Goal: Transaction & Acquisition: Purchase product/service

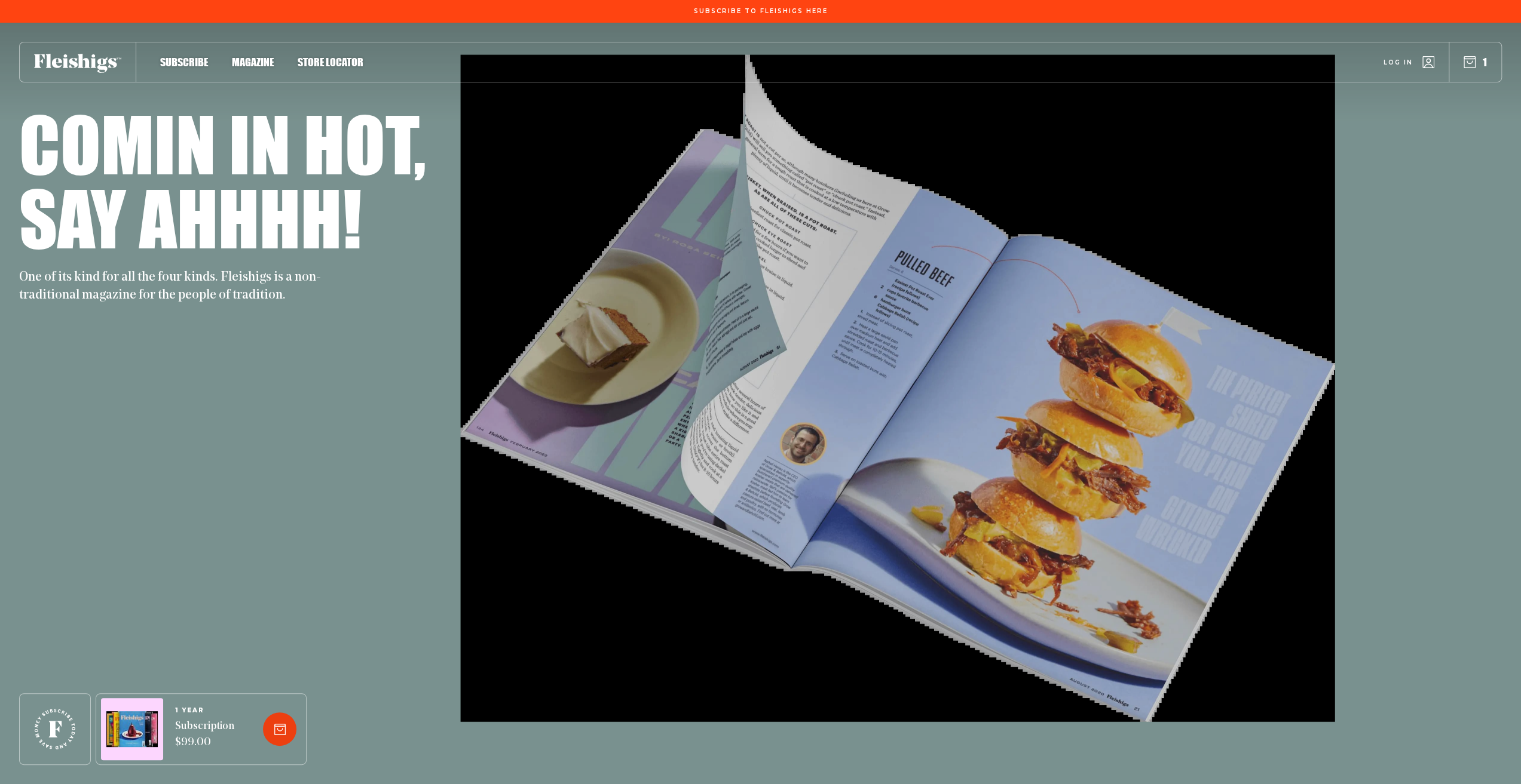
click at [286, 734] on div at bounding box center [279, 729] width 33 height 33
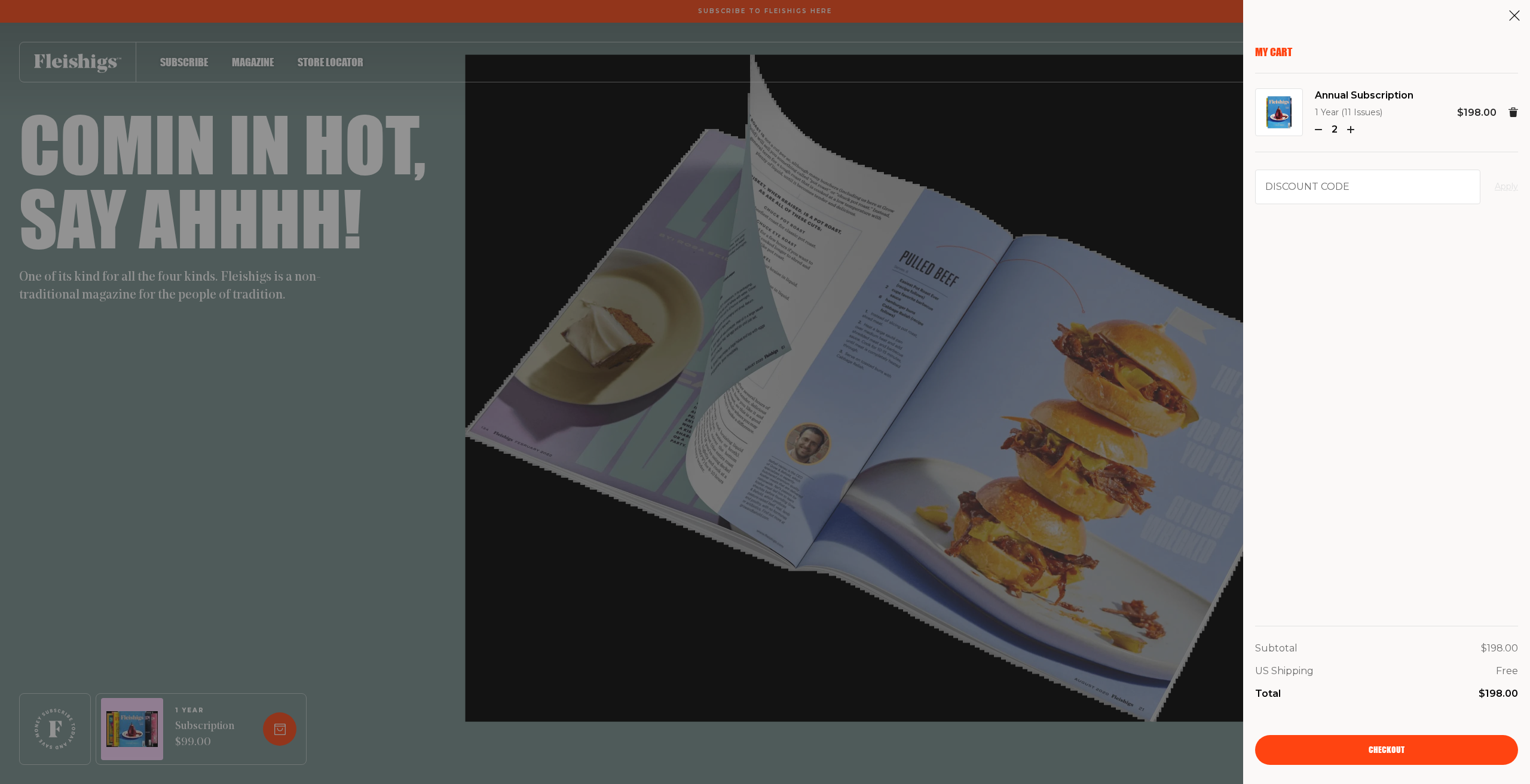
click at [1323, 132] on div "2" at bounding box center [1364, 129] width 99 height 16
click at [1318, 129] on use "button" at bounding box center [1318, 129] width 6 height 0
click at [1372, 746] on span "Checkout" at bounding box center [1386, 741] width 36 height 8
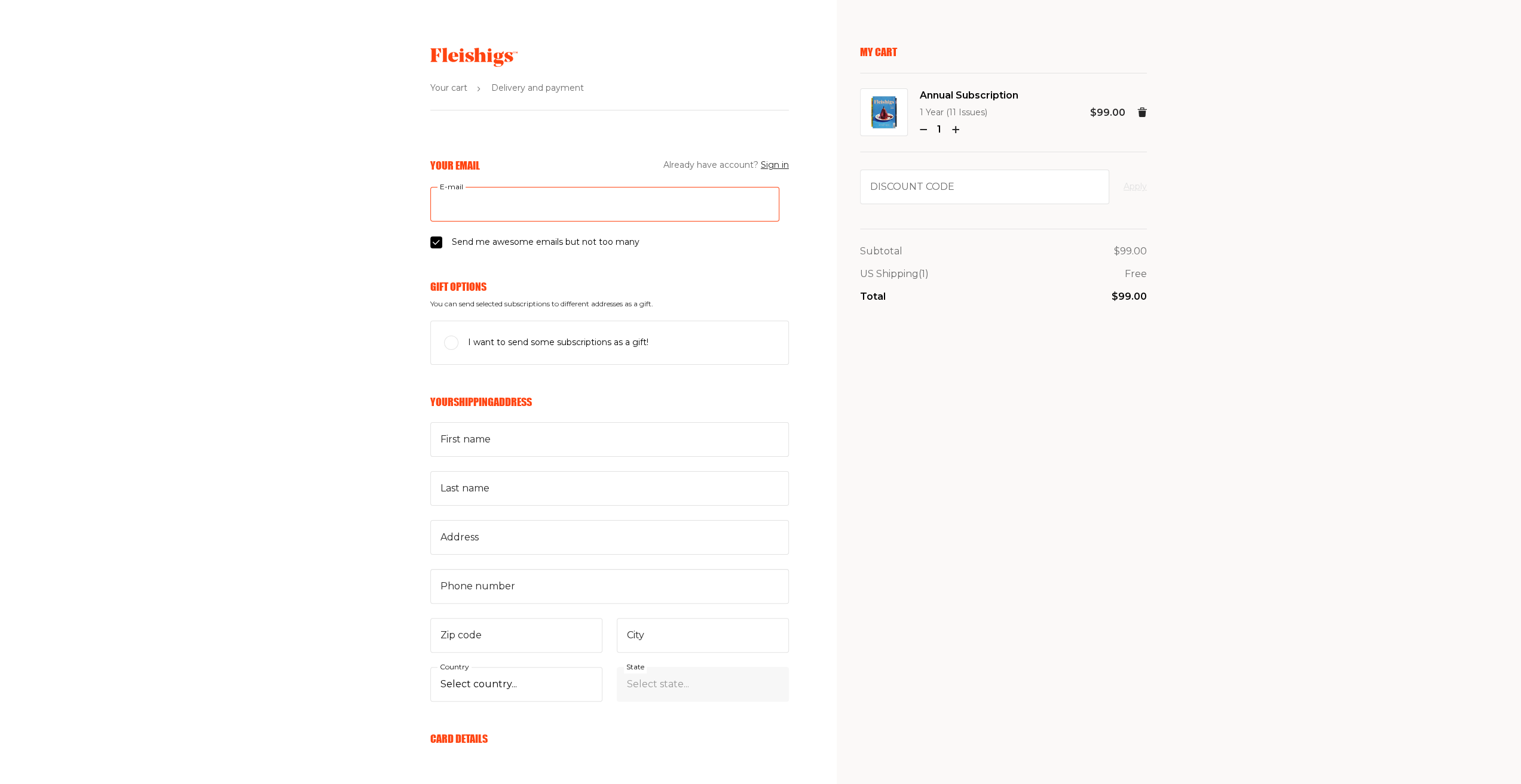
click at [530, 202] on input "E-mail" at bounding box center [605, 204] width 349 height 35
type input "[PERSON_NAME][EMAIL_ADDRESS][PERSON_NAME][DOMAIN_NAME]"
type input "[PERSON_NAME]"
type input "Pinn"
type input "[STREET_ADDRESS]"
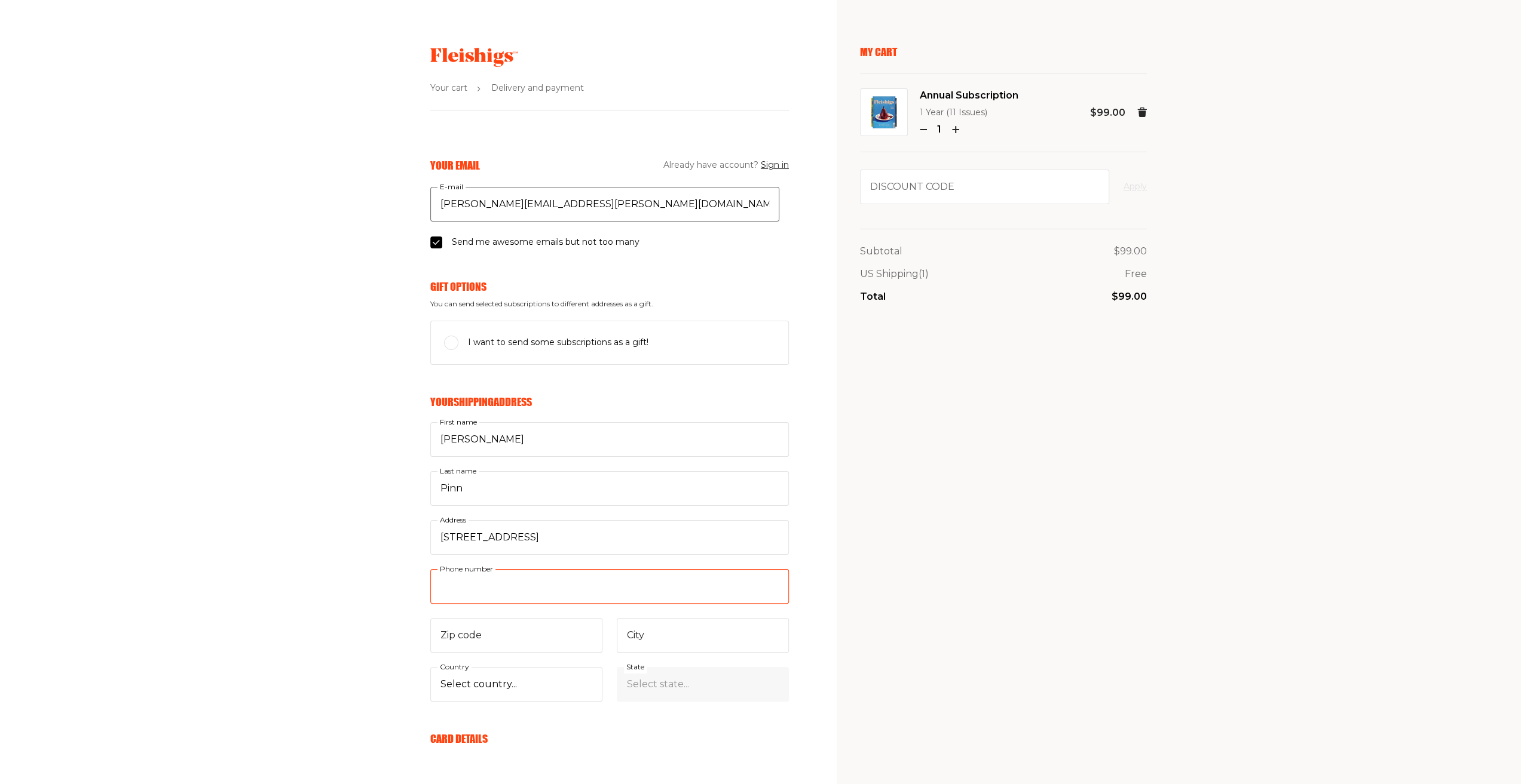
type input "2144154471"
type input "75214"
type input "[GEOGRAPHIC_DATA]"
select select "US"
select select "[US_STATE]"
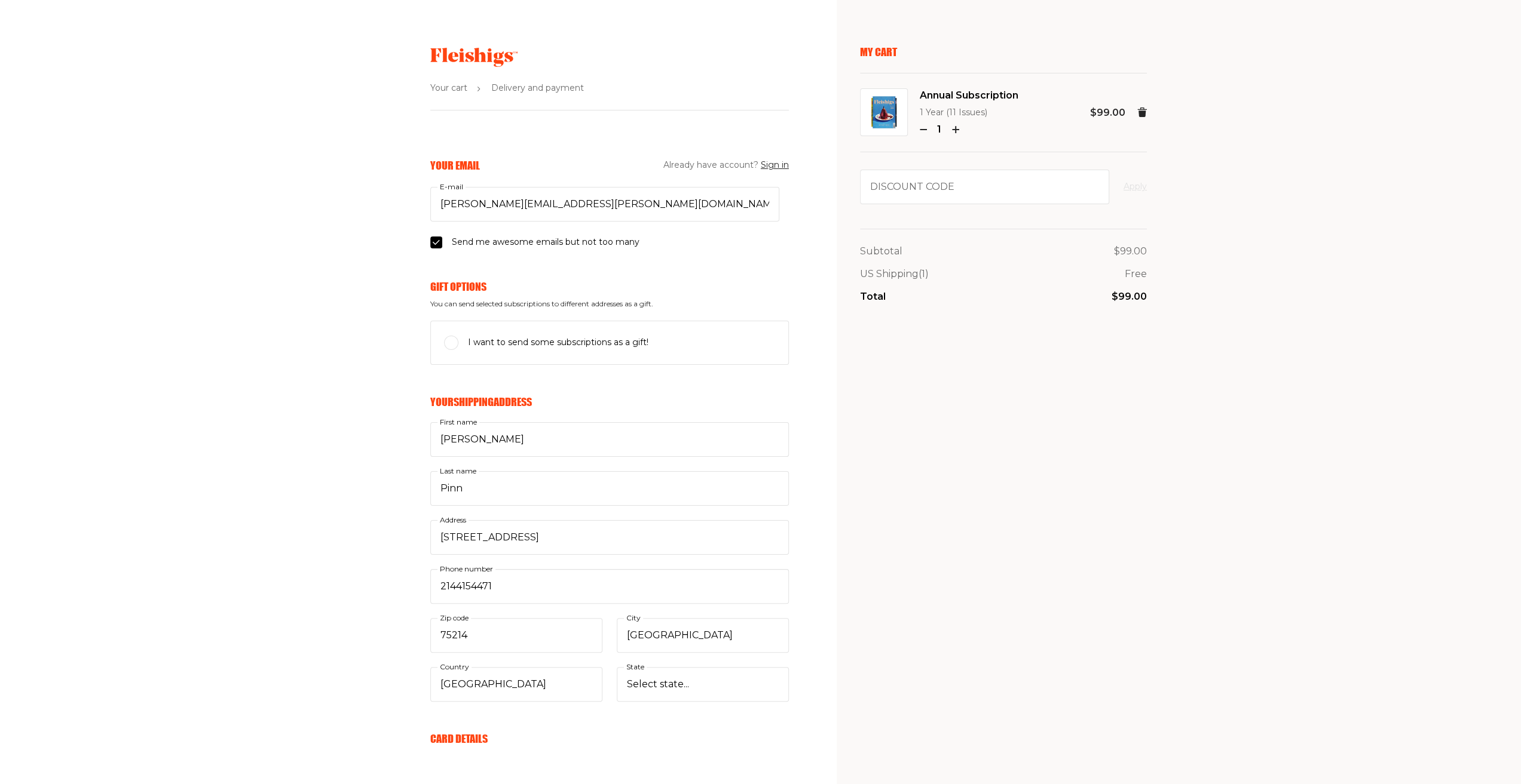
click at [430, 241] on input "Send me awesome emails but not too many" at bounding box center [436, 242] width 12 height 12
checkbox input "false"
click at [441, 340] on label "I want to send some subscriptions as a gift!" at bounding box center [609, 343] width 359 height 44
click at [444, 340] on input "I want to send some subscriptions as a gift!" at bounding box center [451, 343] width 14 height 14
checkbox input "true"
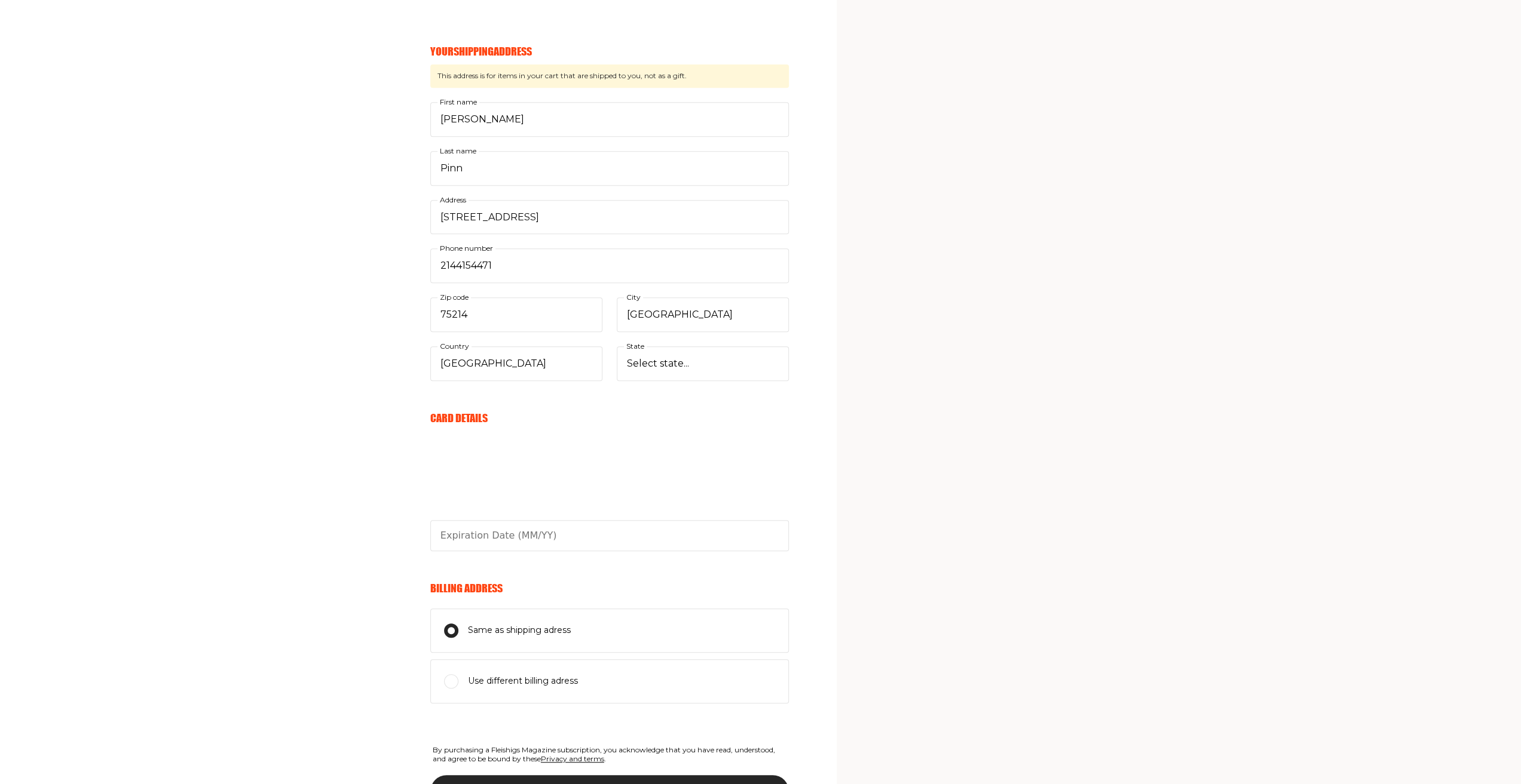
scroll to position [533, 0]
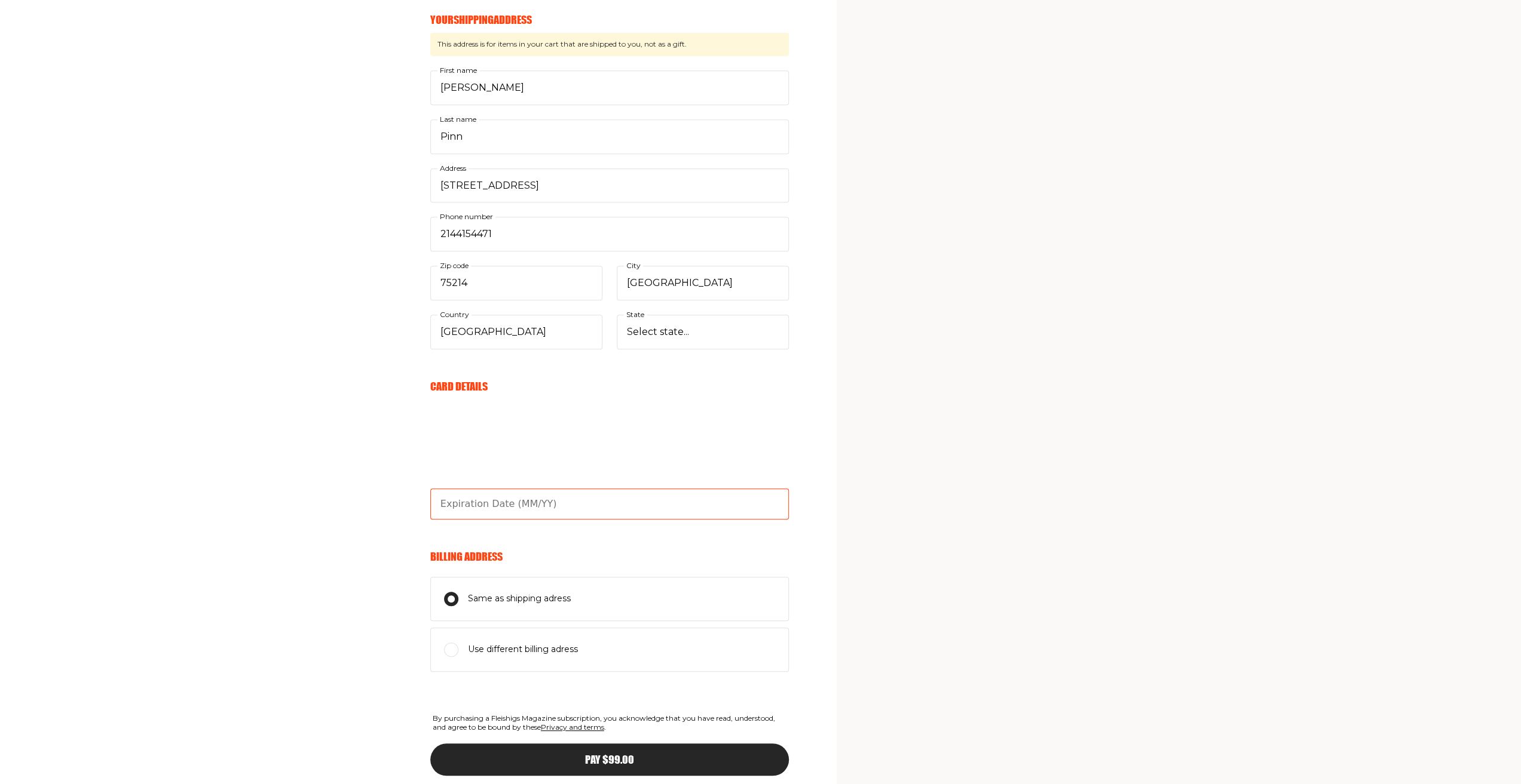
type input "04/26"
click at [449, 645] on input "Use different billing adress" at bounding box center [451, 650] width 14 height 14
radio input "true"
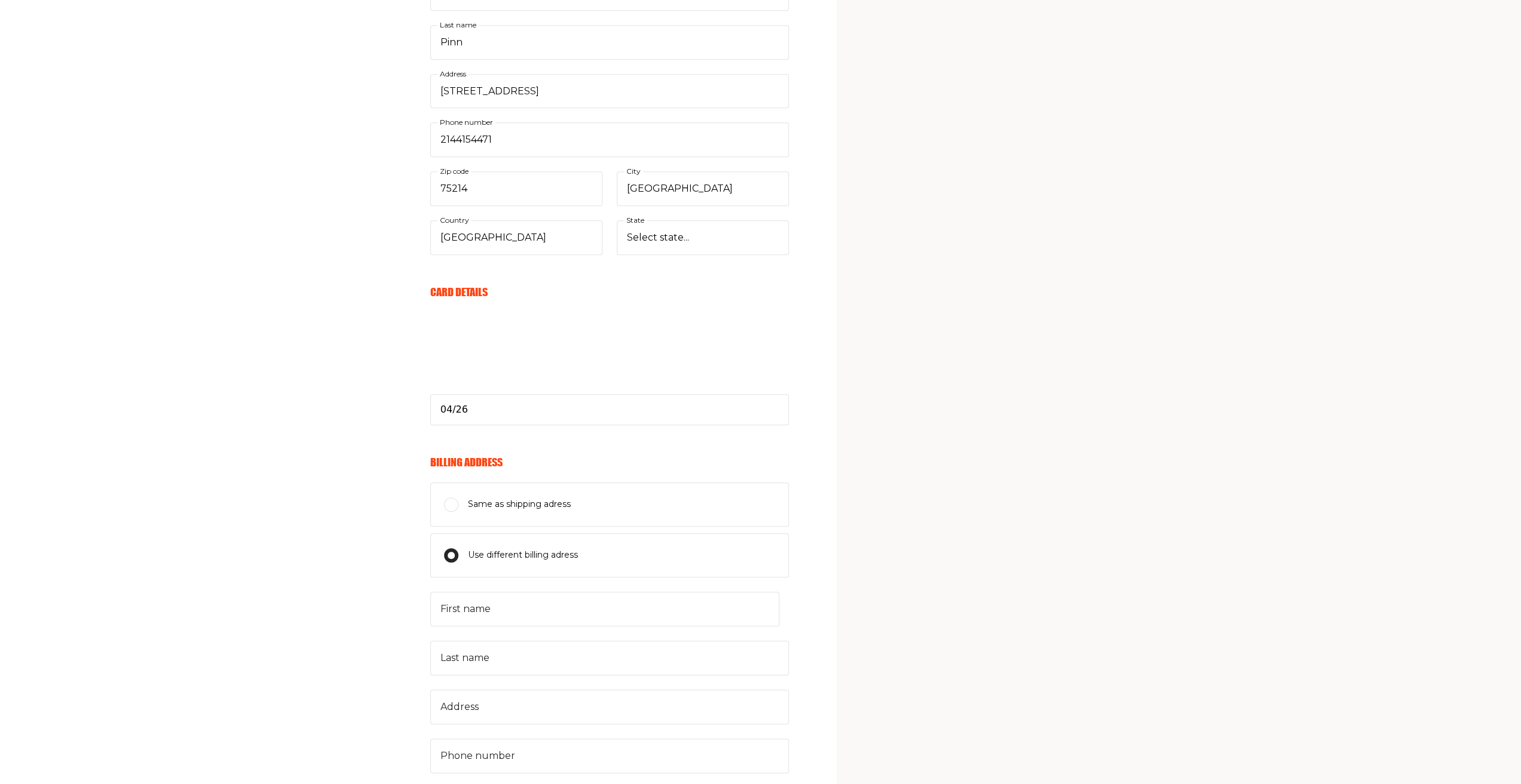
click at [446, 498] on input "Same as shipping adress" at bounding box center [451, 505] width 14 height 14
radio input "true"
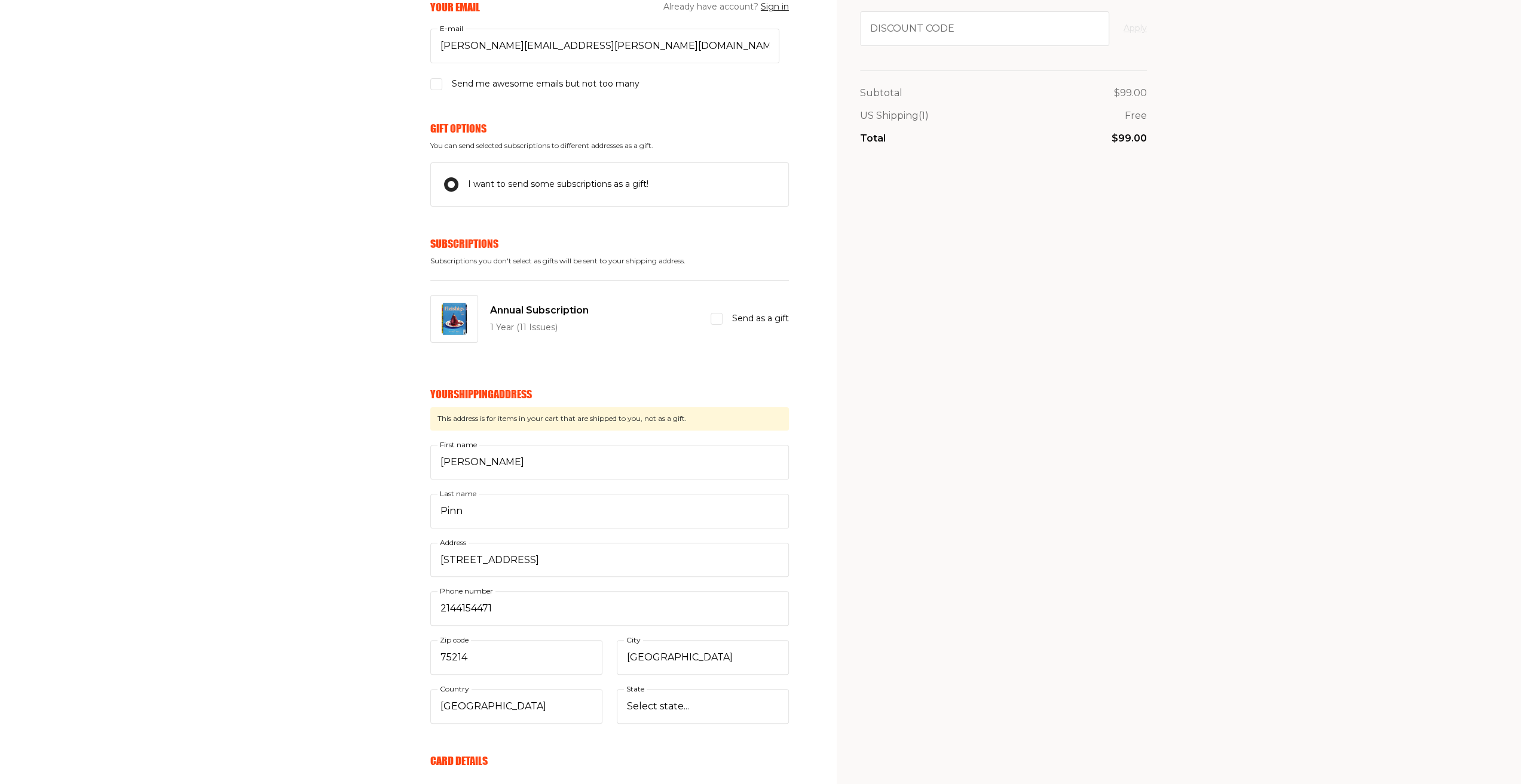
scroll to position [142, 0]
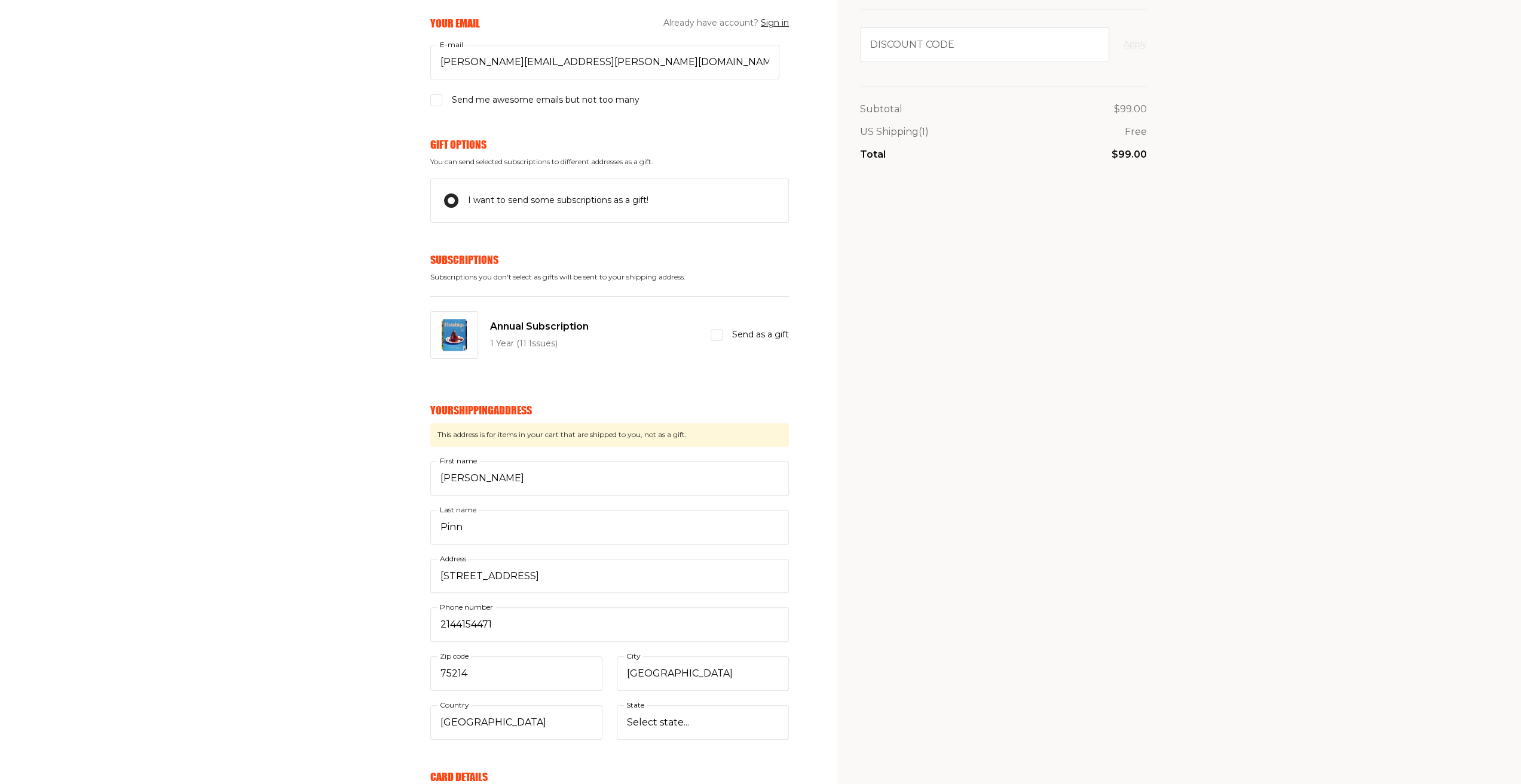
click at [717, 335] on input "Send as a gift" at bounding box center [716, 335] width 12 height 12
checkbox input "true"
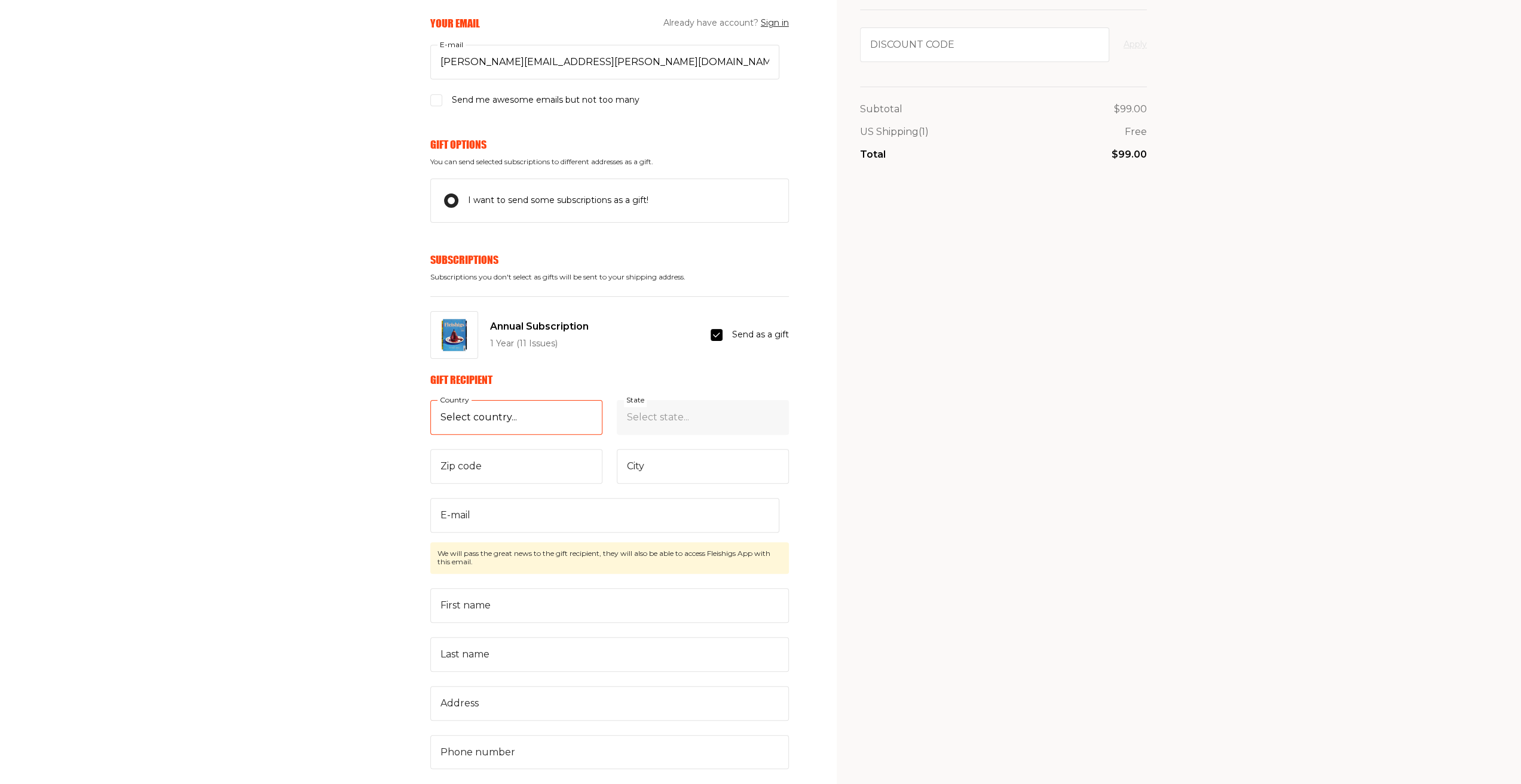
click at [457, 411] on select "Select country... [GEOGRAPHIC_DATA] [GEOGRAPHIC_DATA] (+$29/subscription) [GEOG…" at bounding box center [516, 417] width 172 height 35
select select "US"
click at [430, 400] on select "Select country... [GEOGRAPHIC_DATA] [GEOGRAPHIC_DATA] (+$29/subscription) [GEOG…" at bounding box center [516, 417] width 172 height 35
click at [651, 420] on select "Select state... [US_STATE] [US_STATE] [US_STATE] [US_STATE] [US_STATE] [US_STAT…" at bounding box center [703, 417] width 172 height 35
select select "[US_STATE]"
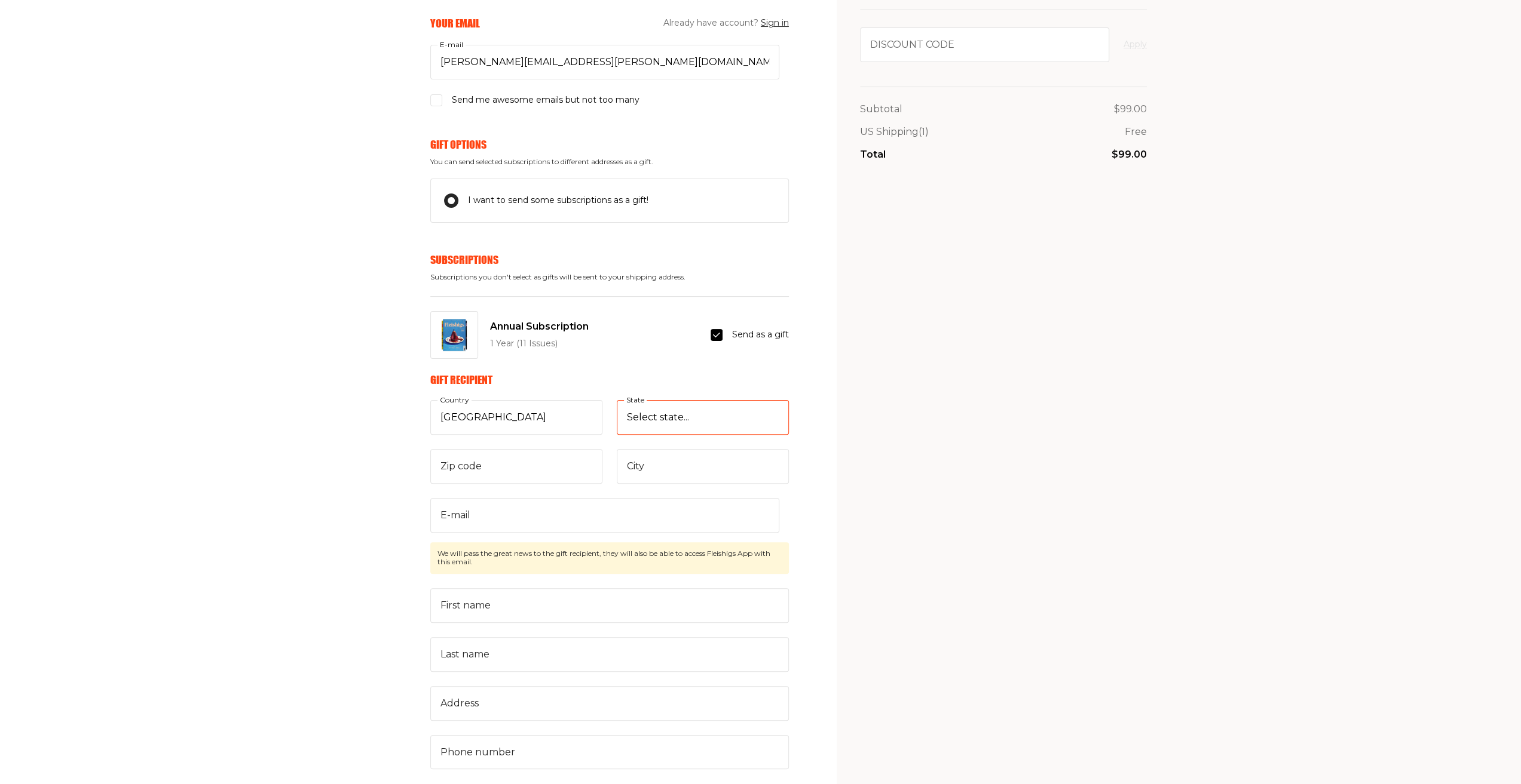
click at [617, 400] on select "Select state... [US_STATE] [US_STATE] [US_STATE] [US_STATE] [US_STATE] [US_STAT…" at bounding box center [703, 417] width 172 height 35
click at [491, 465] on input "Zip code" at bounding box center [516, 466] width 172 height 35
type input "75230"
type input "DALLAS"
click at [506, 518] on input "E-mail" at bounding box center [605, 515] width 349 height 35
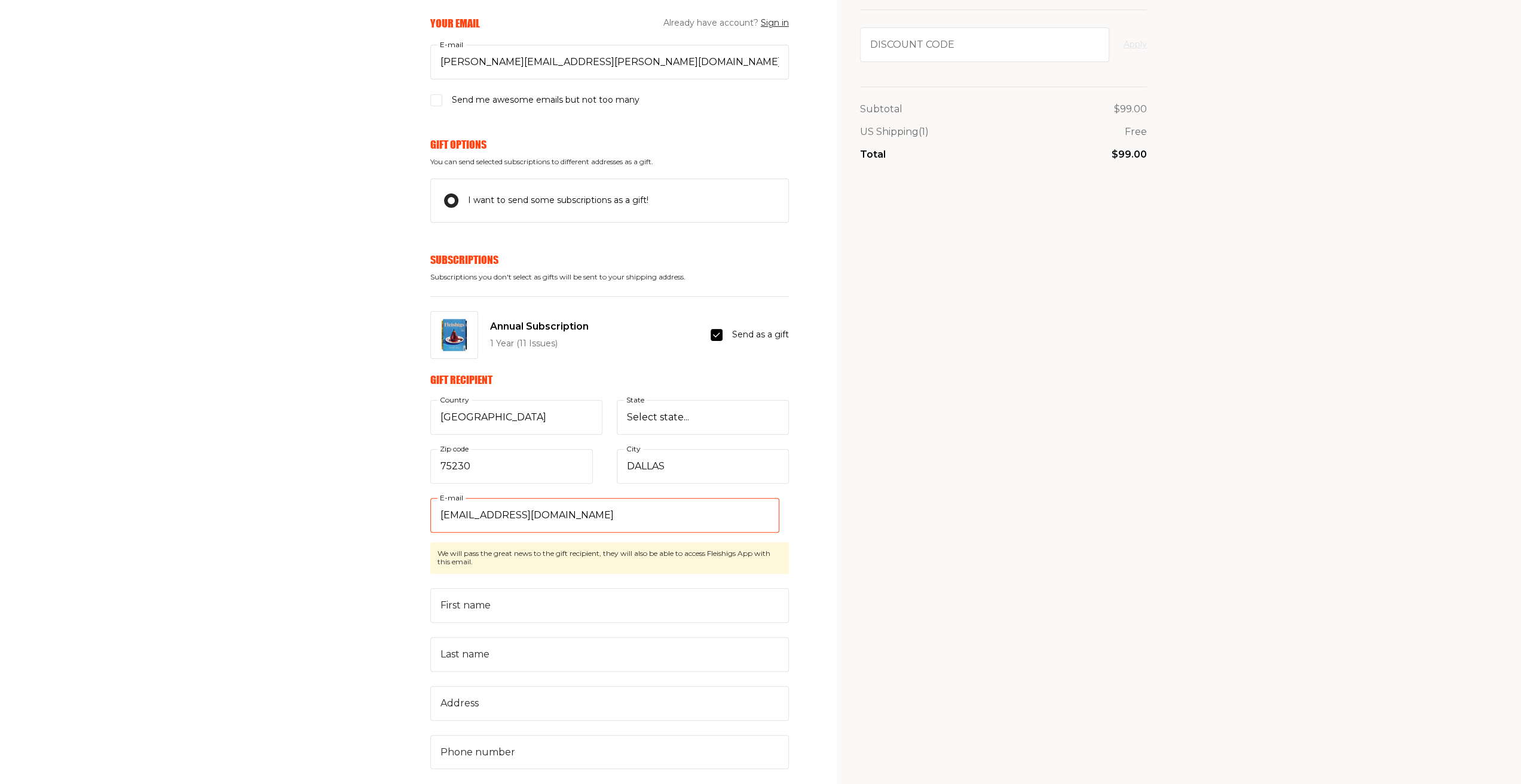
type input "[EMAIL_ADDRESS][DOMAIN_NAME]"
type input "[PERSON_NAME]"
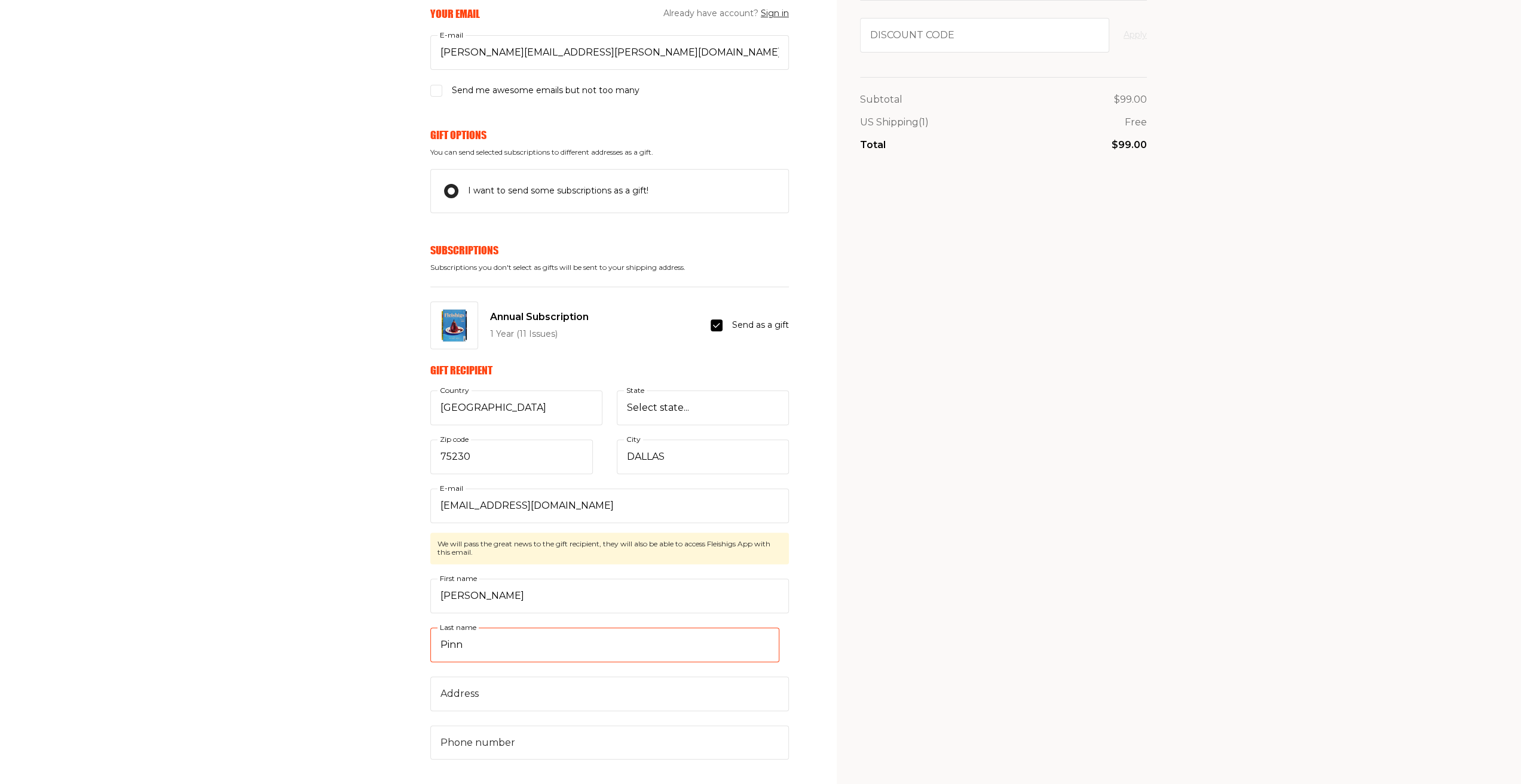
type input "Pinn"
type input "[STREET_ADDRESS]"
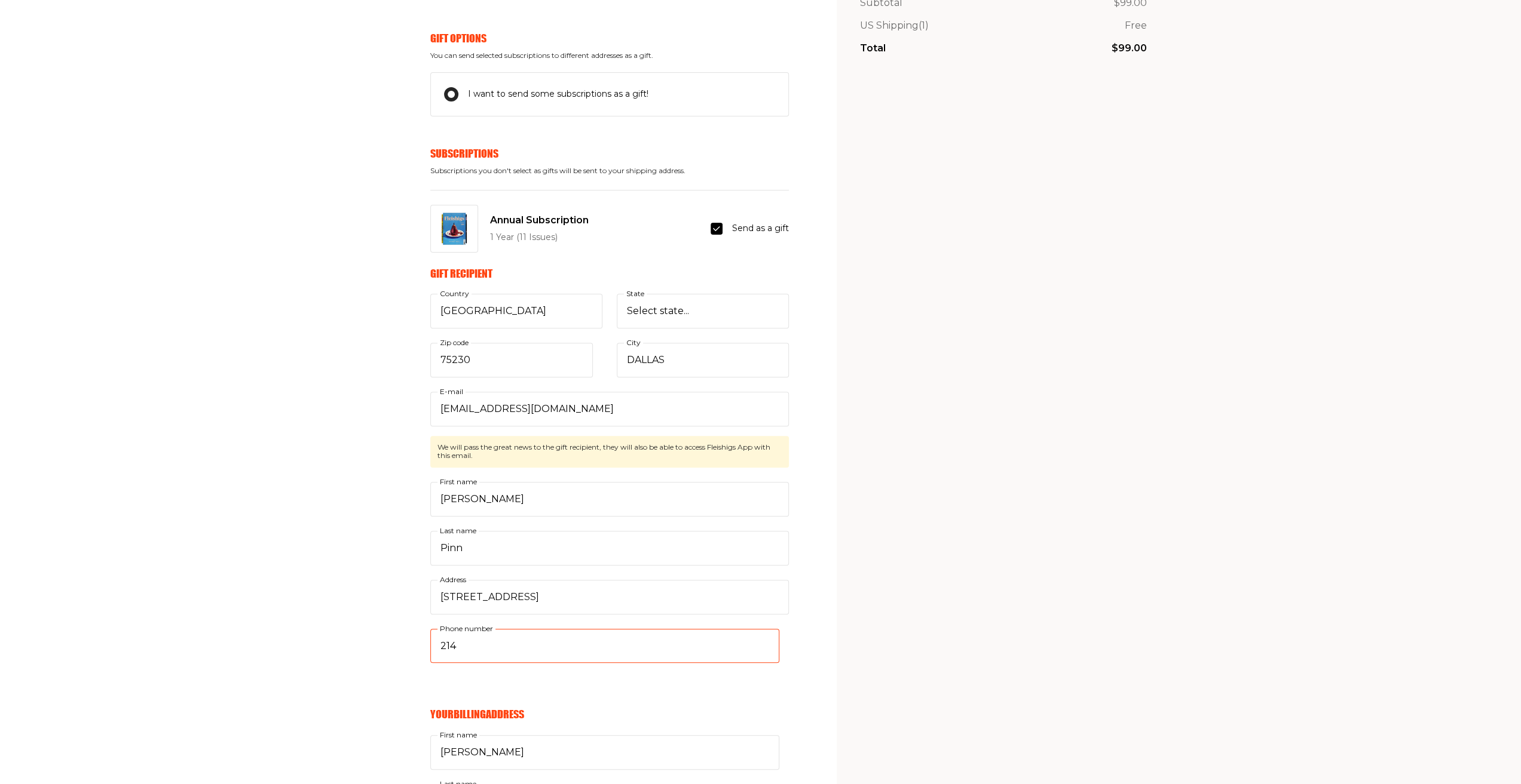
scroll to position [249, 0]
type input "2145292965"
click at [300, 491] on div "Your Email Already have account? Sign in [PERSON_NAME][EMAIL_ADDRESS][PERSON_NA…" at bounding box center [394, 635] width 789 height 1453
click at [934, 368] on div "My Cart Annual Subscription 1 Year (11 Issues) 1 $99.00 Discount code Apply Sub…" at bounding box center [1003, 570] width 287 height 1547
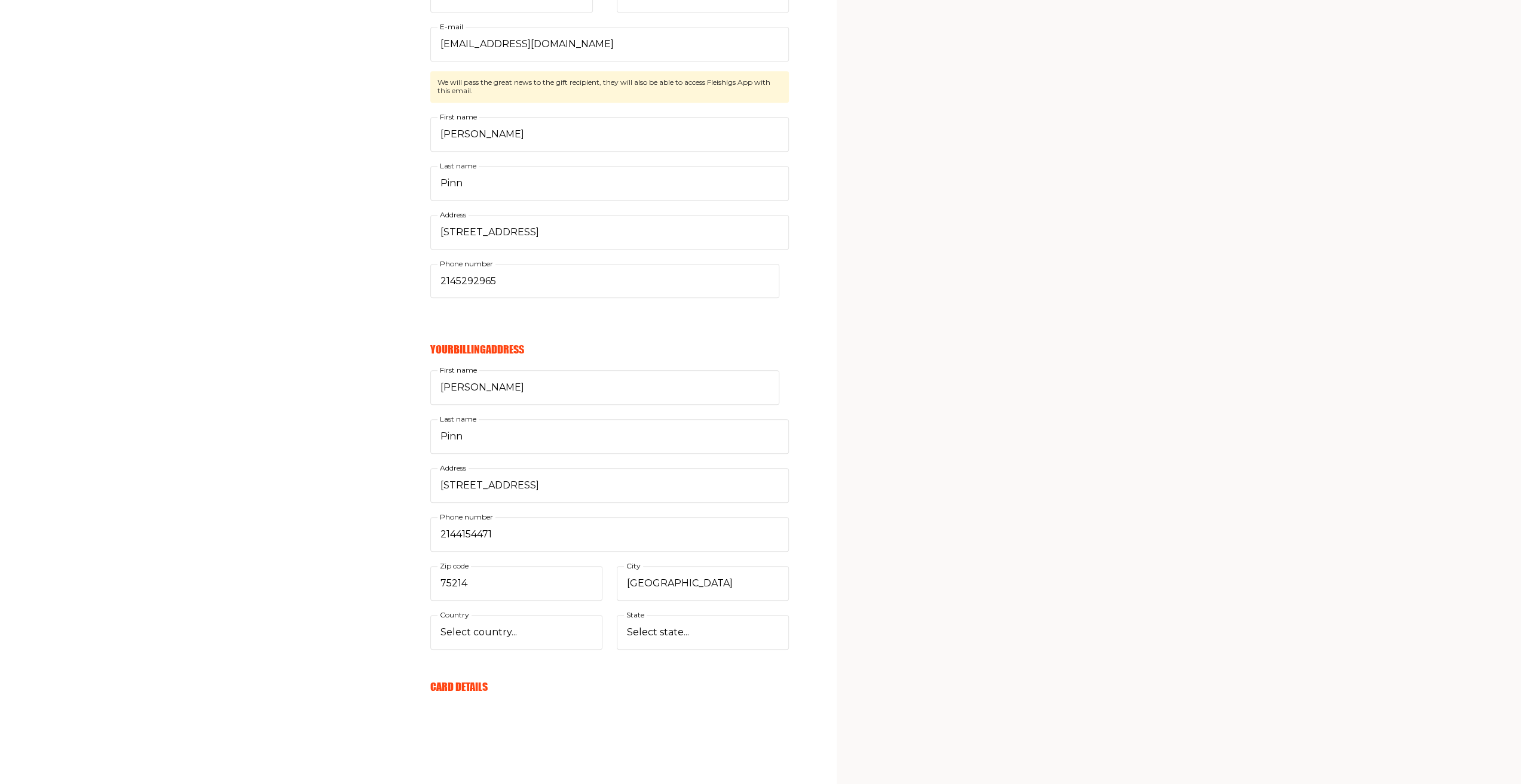
scroll to position [615, 0]
drag, startPoint x: 526, startPoint y: 581, endPoint x: 421, endPoint y: 569, distance: 105.7
click at [421, 569] on div "Your Email Already have account? Sign in [PERSON_NAME][EMAIL_ADDRESS][PERSON_NA…" at bounding box center [394, 270] width 789 height 1453
drag, startPoint x: 558, startPoint y: 482, endPoint x: 401, endPoint y: 476, distance: 157.1
click at [401, 476] on div "Your Email Already have account? Sign in [PERSON_NAME][EMAIL_ADDRESS][PERSON_NA…" at bounding box center [394, 270] width 789 height 1453
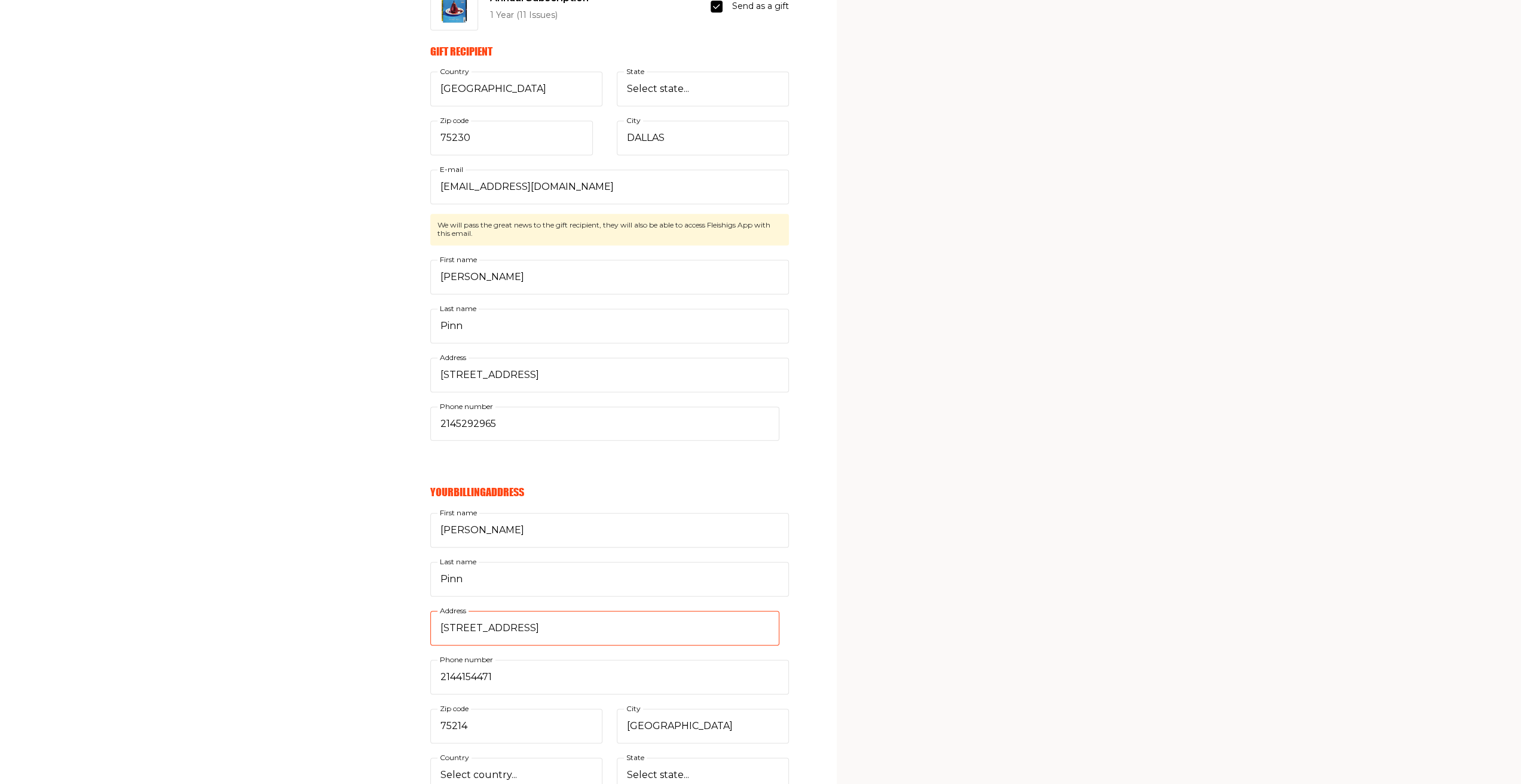
scroll to position [610, 0]
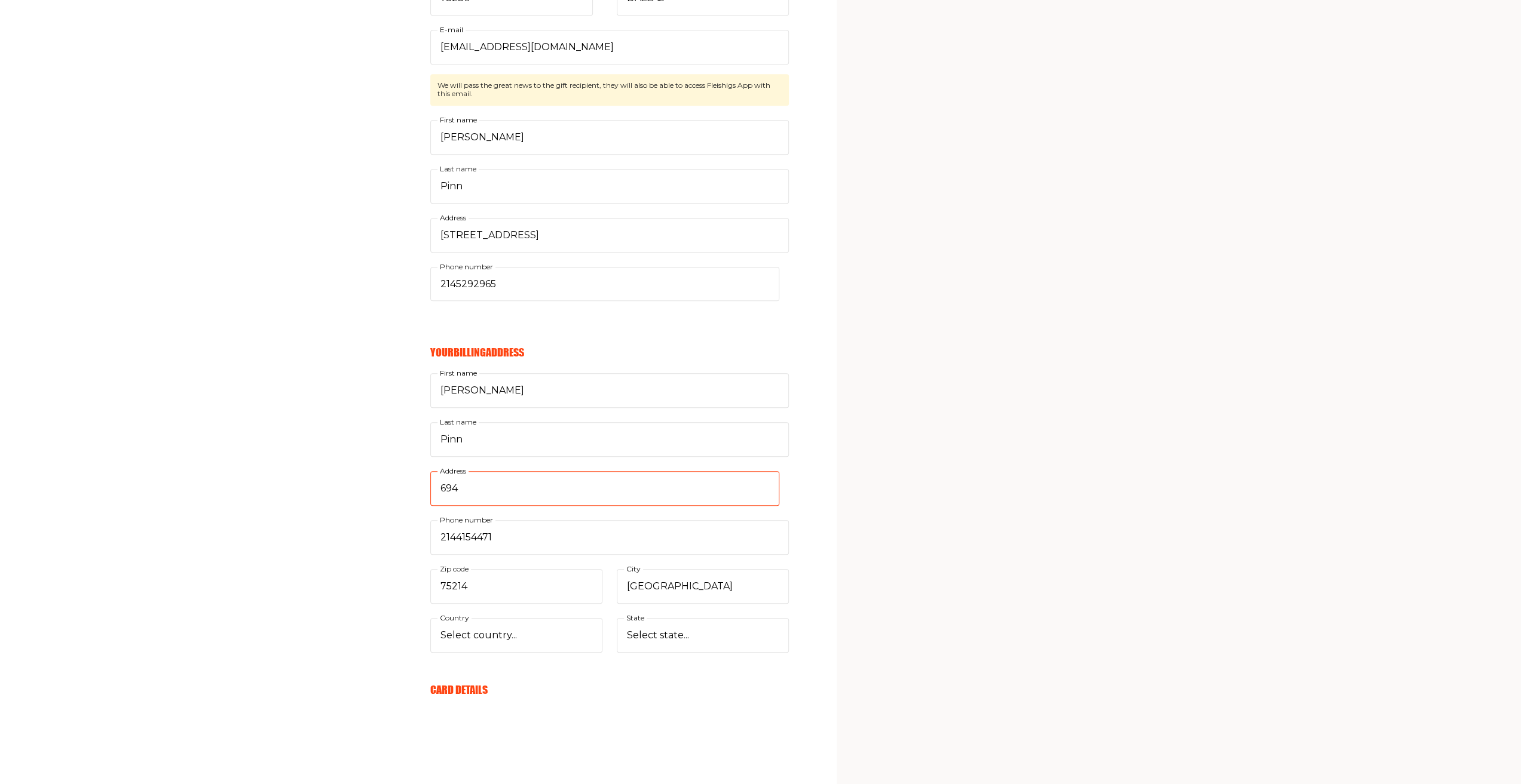
type input "[STREET_ADDRESS]"
type input "75230"
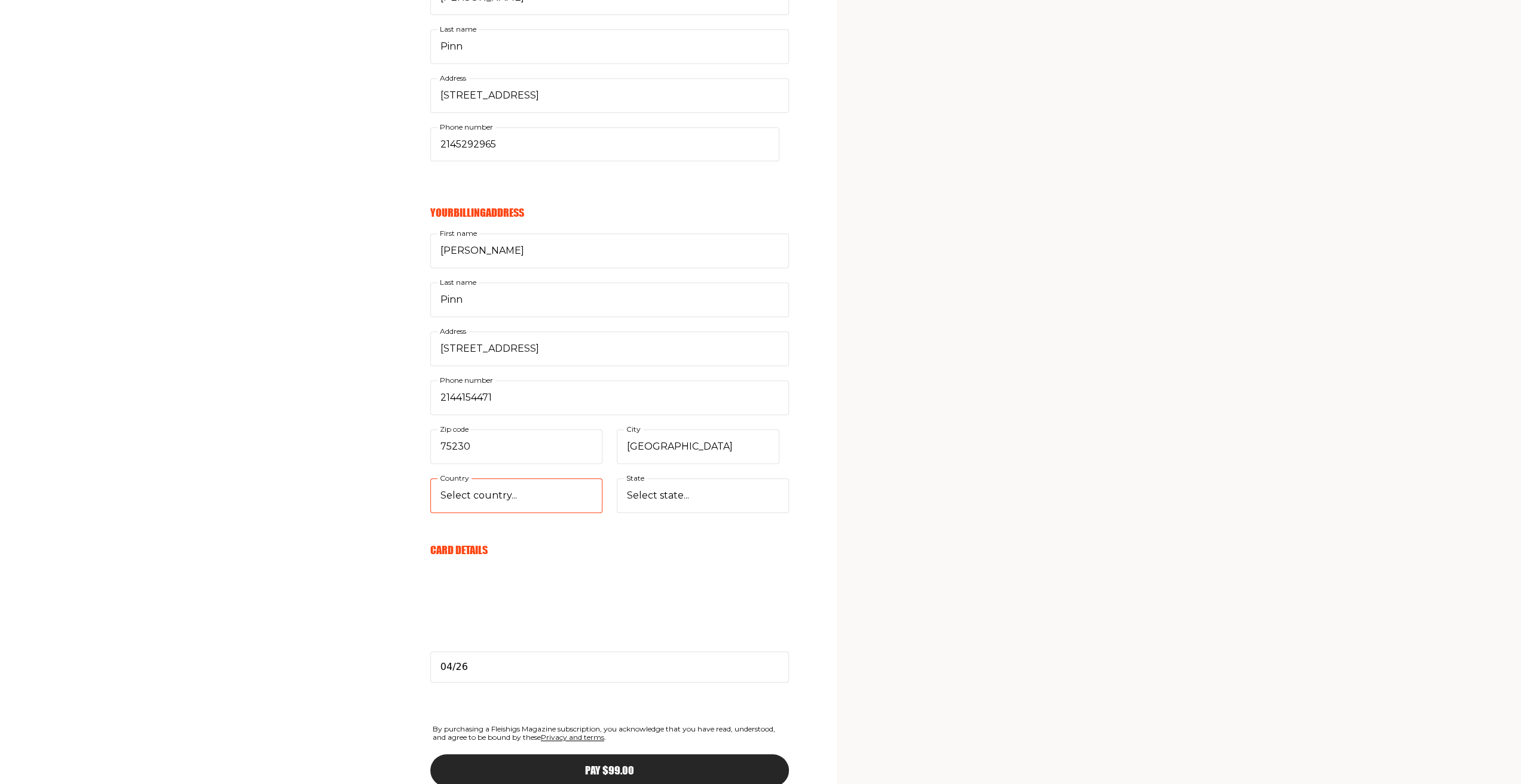
scroll to position [820, 0]
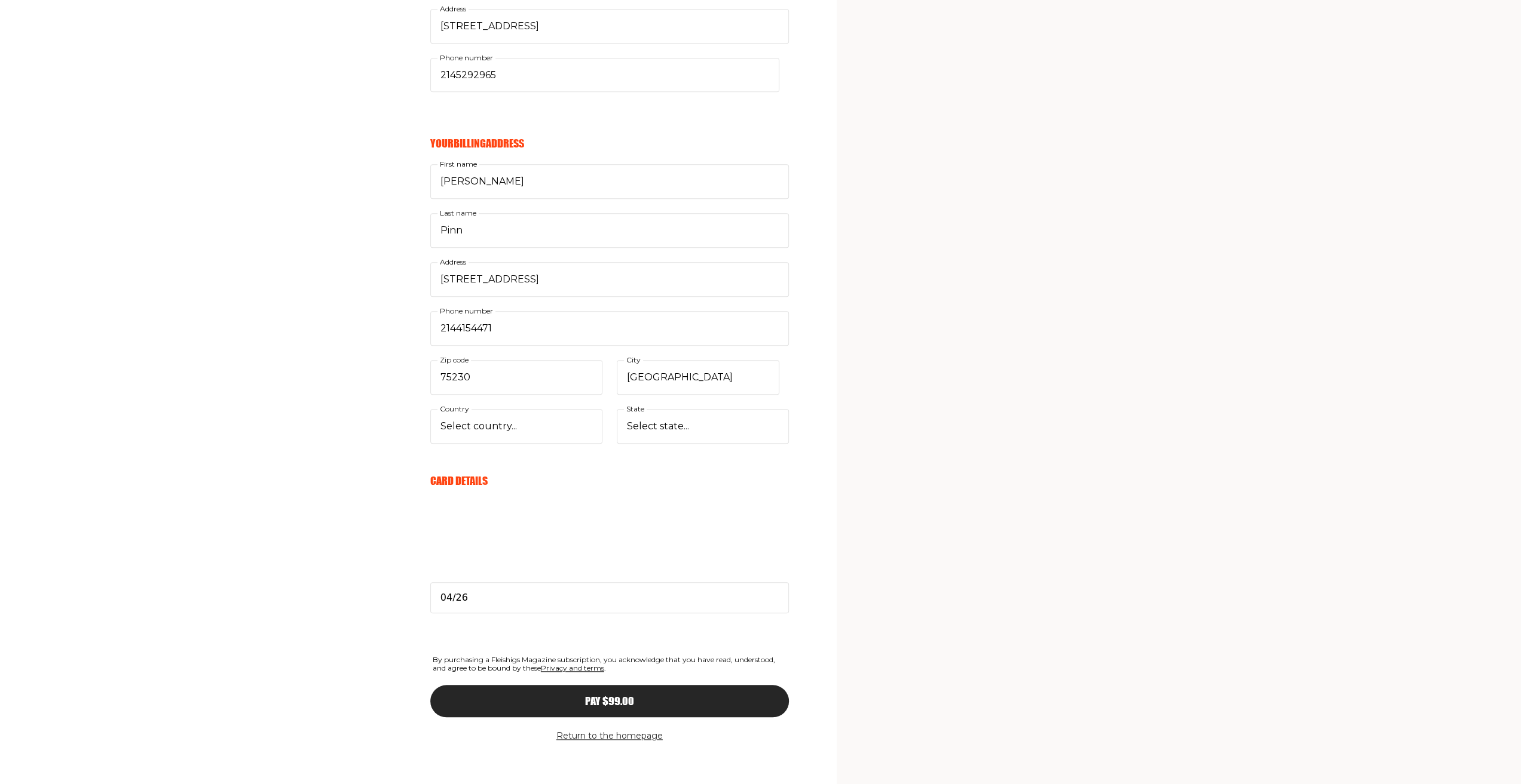
click at [614, 685] on button "Pay $99.00" at bounding box center [609, 701] width 359 height 32
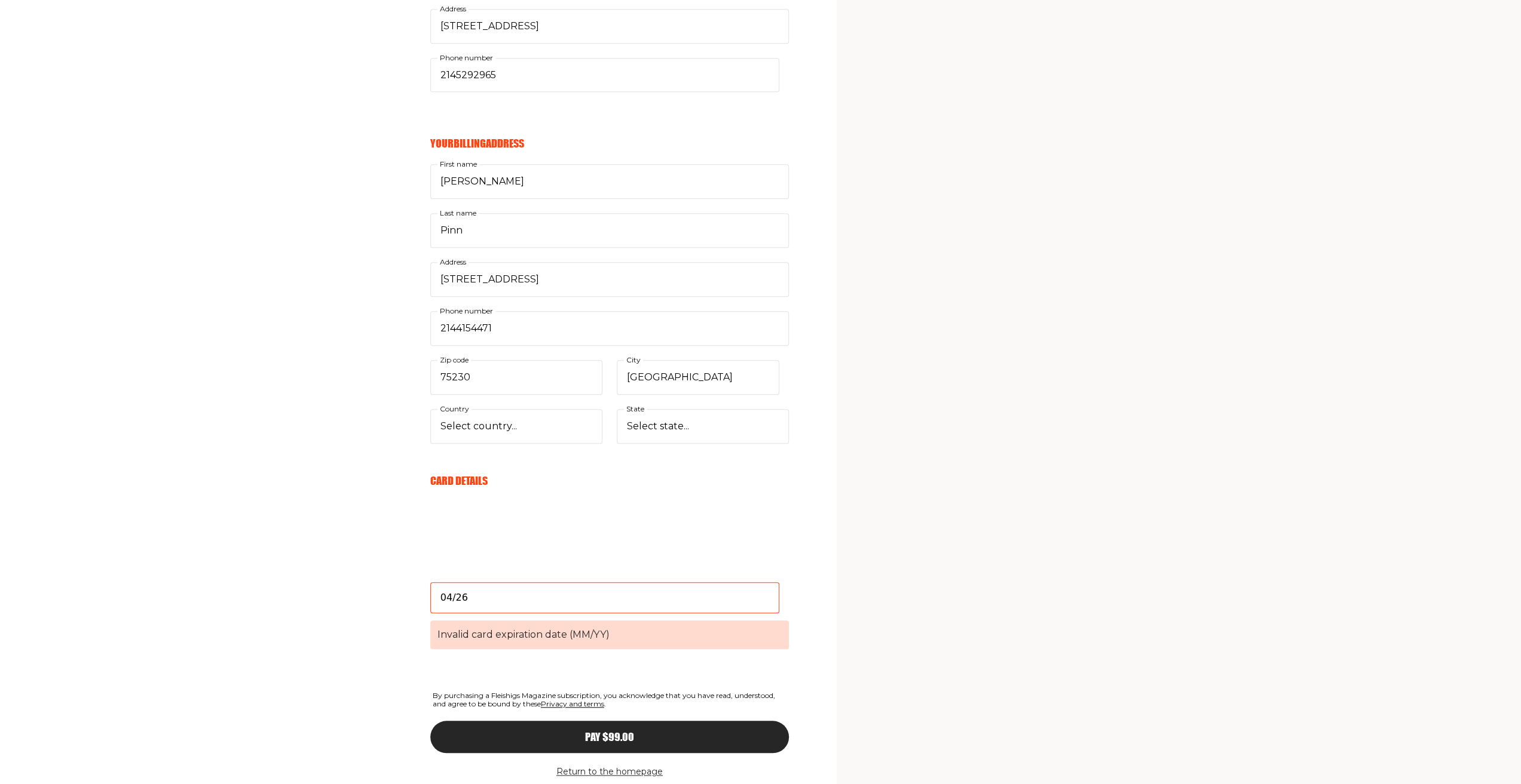
click at [538, 594] on input "04/26" at bounding box center [605, 598] width 349 height 31
click at [323, 581] on div "Your Email Already have account? Sign in [PERSON_NAME][EMAIL_ADDRESS][PERSON_NA…" at bounding box center [394, 83] width 789 height 1488
click at [556, 721] on button "Pay $99.00" at bounding box center [609, 737] width 359 height 32
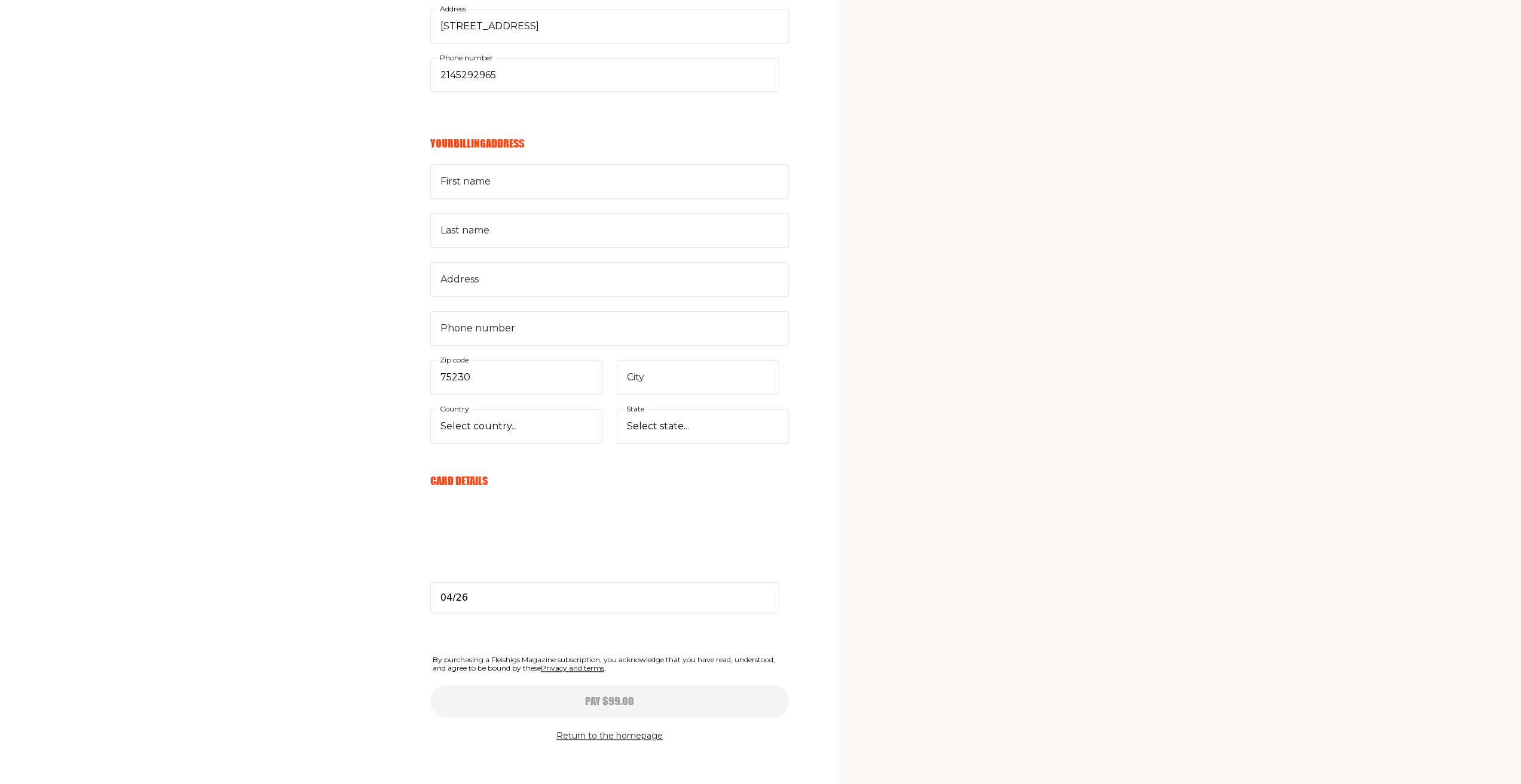
select select
type input "04/26"
